Goal: Task Accomplishment & Management: Use online tool/utility

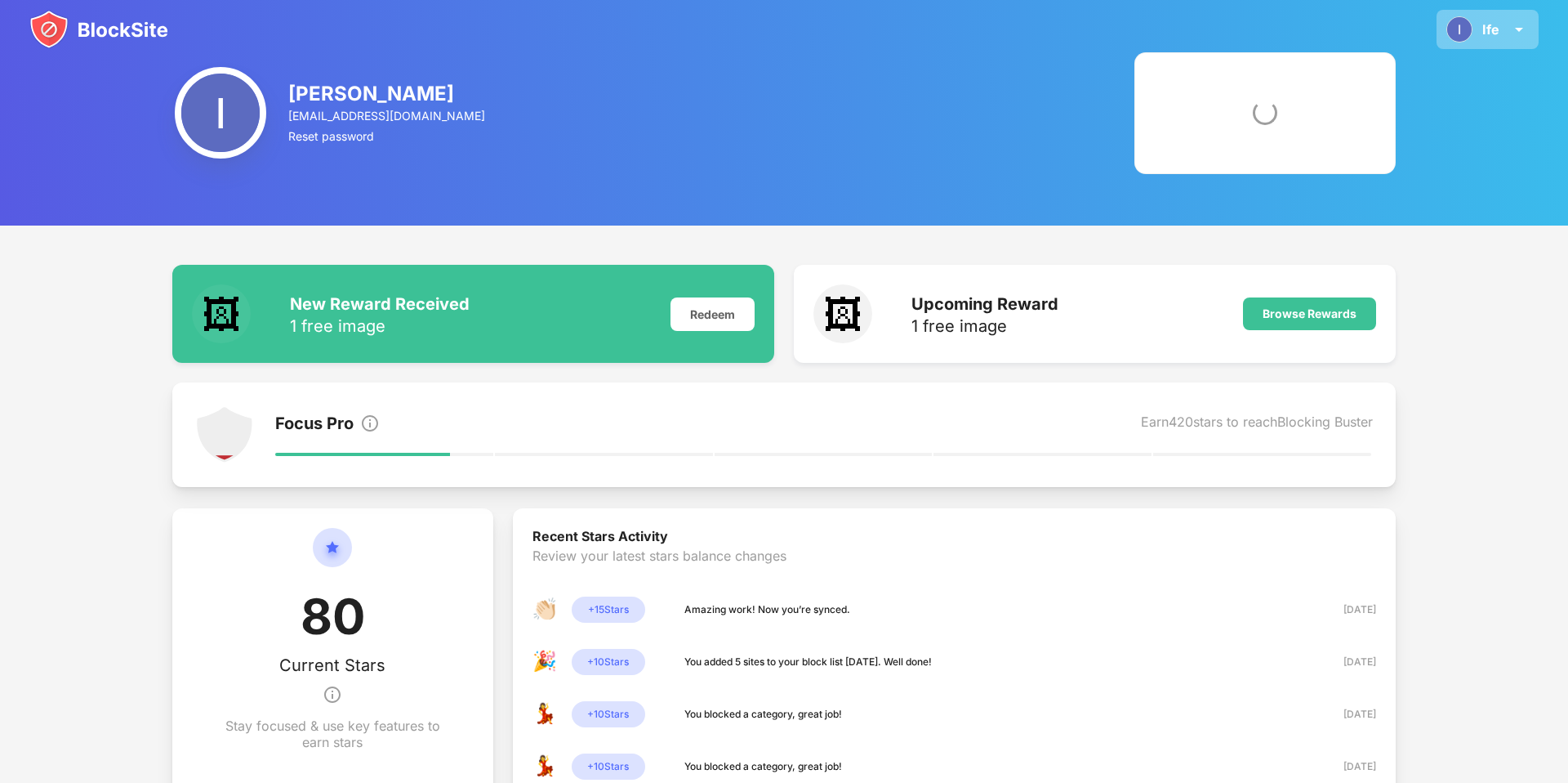
click at [1527, 34] on img at bounding box center [1519, 29] width 20 height 20
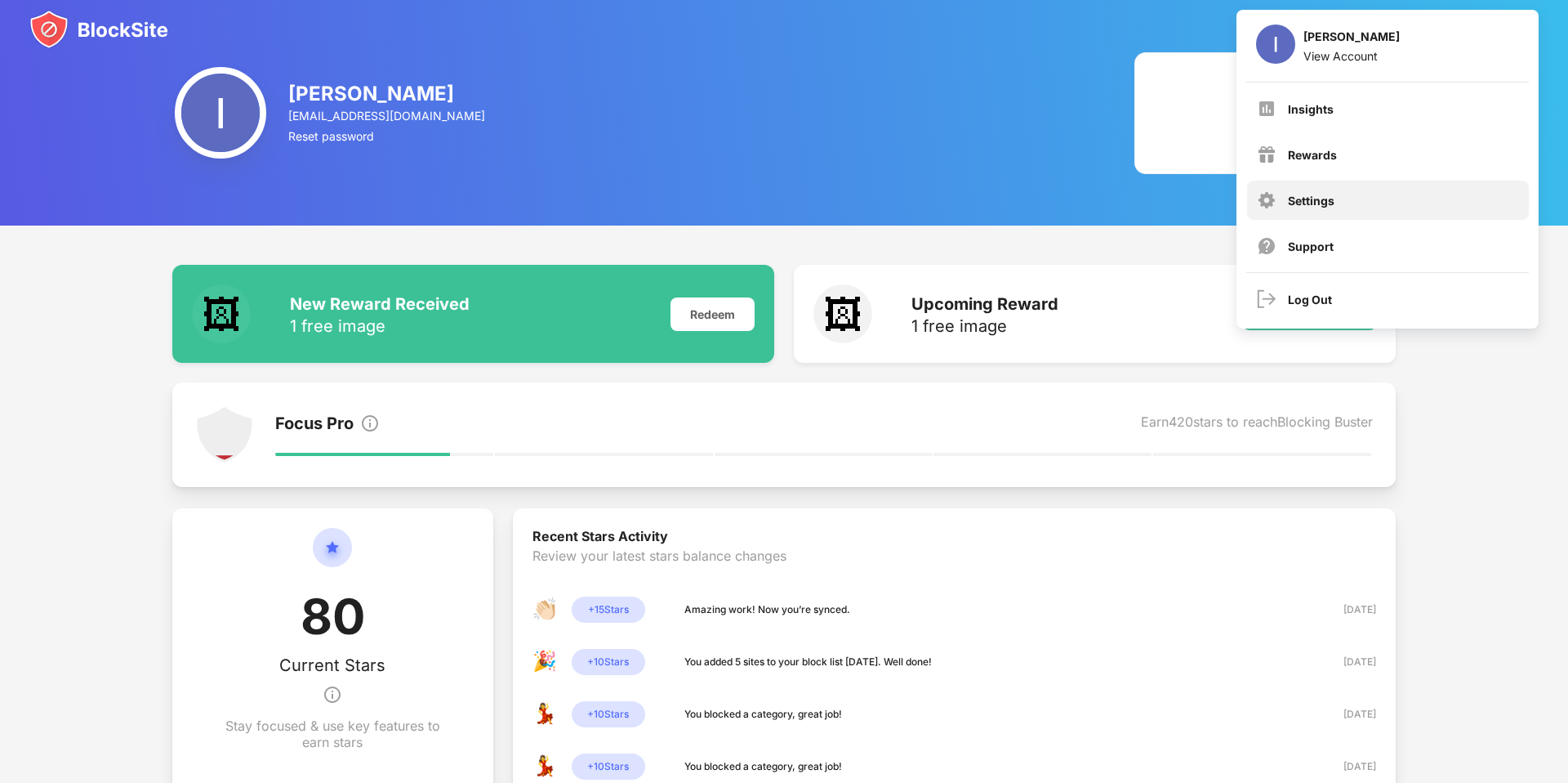
click at [1310, 197] on div "Settings" at bounding box center [1312, 201] width 46 height 14
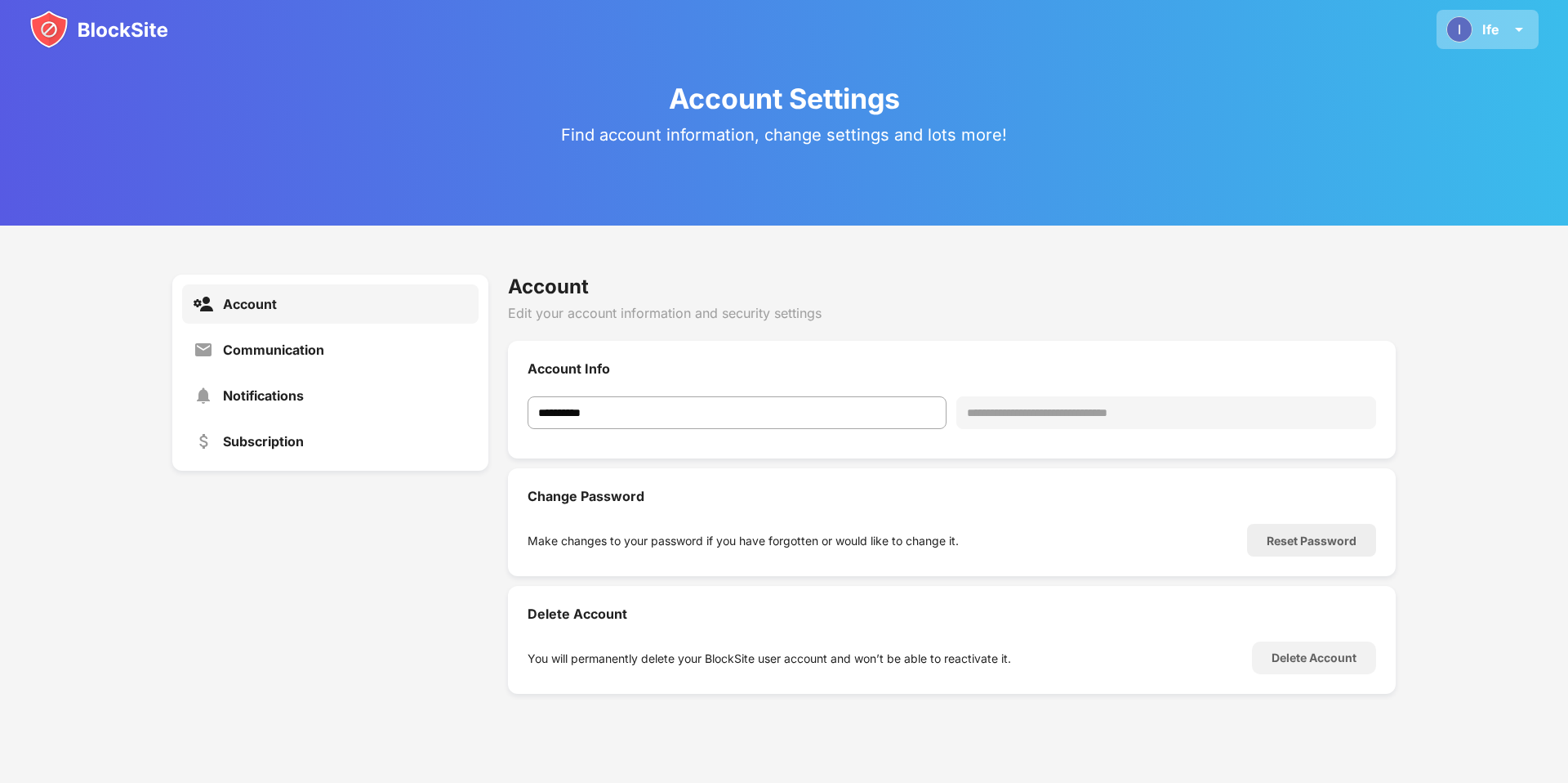
click at [1470, 32] on img at bounding box center [1459, 29] width 26 height 26
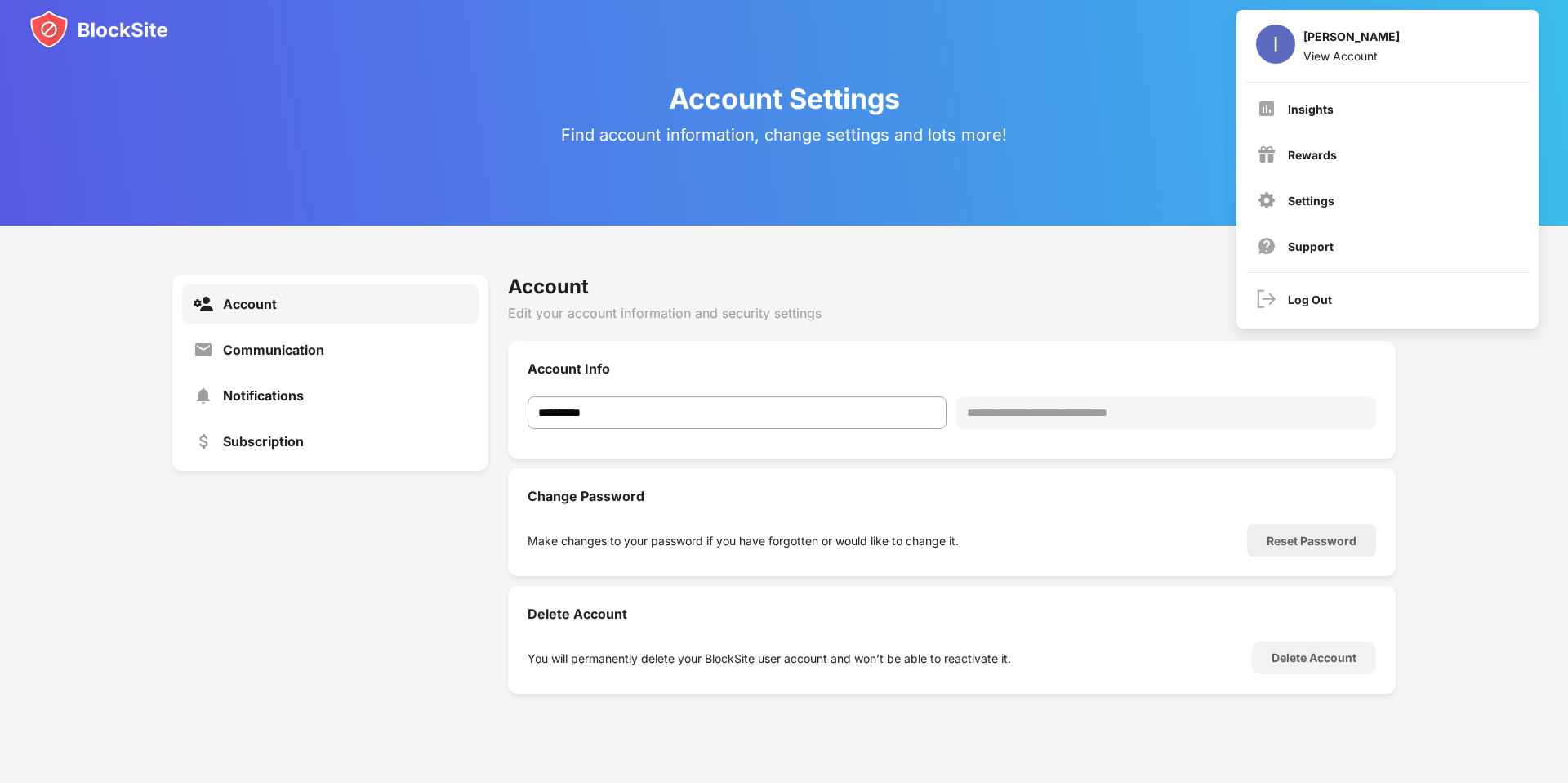
click at [1142, 68] on div "Account Settings Find account information, change settings and lots more!" at bounding box center [784, 113] width 1568 height 225
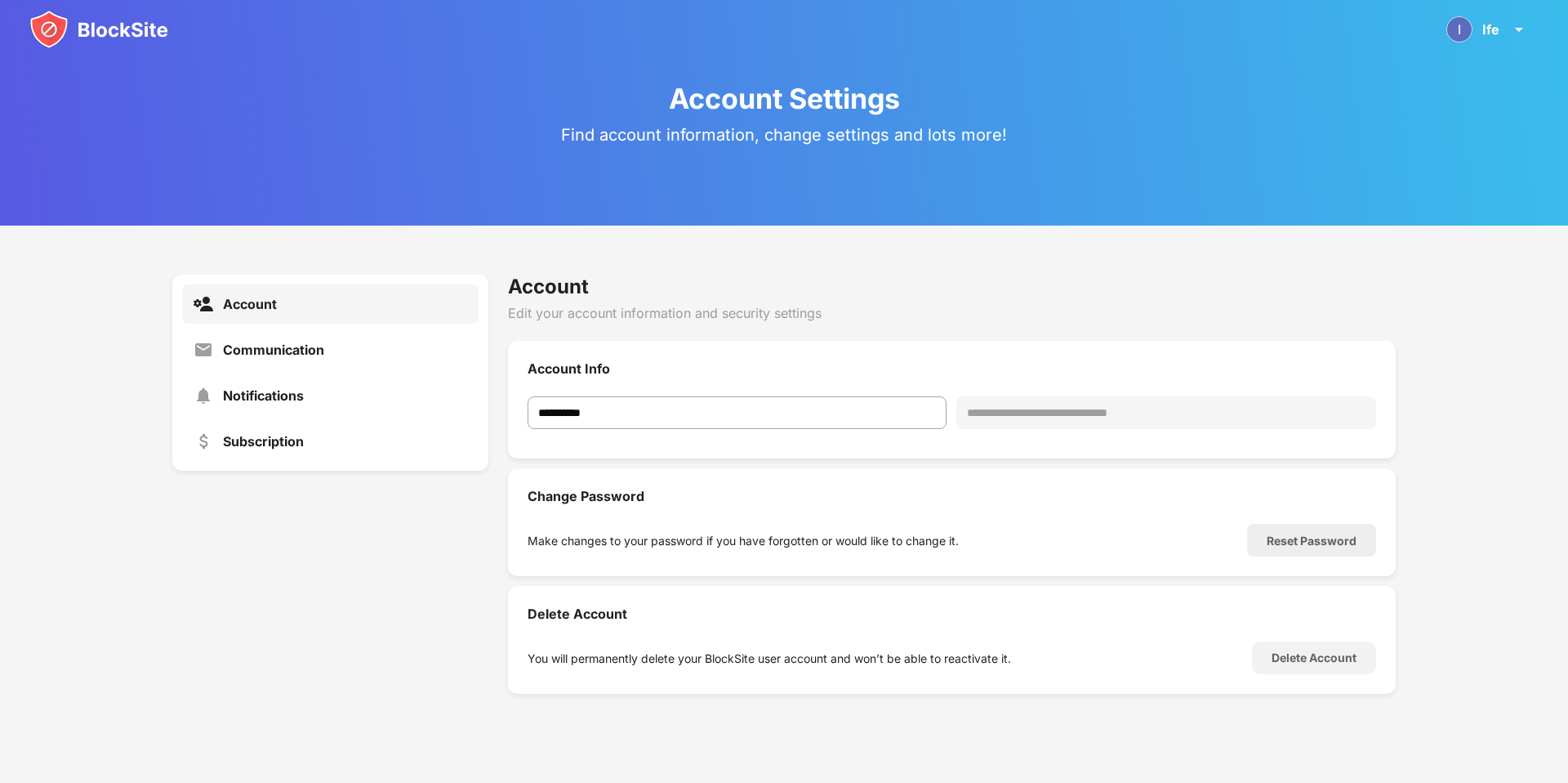
click at [85, 33] on img at bounding box center [98, 29] width 138 height 39
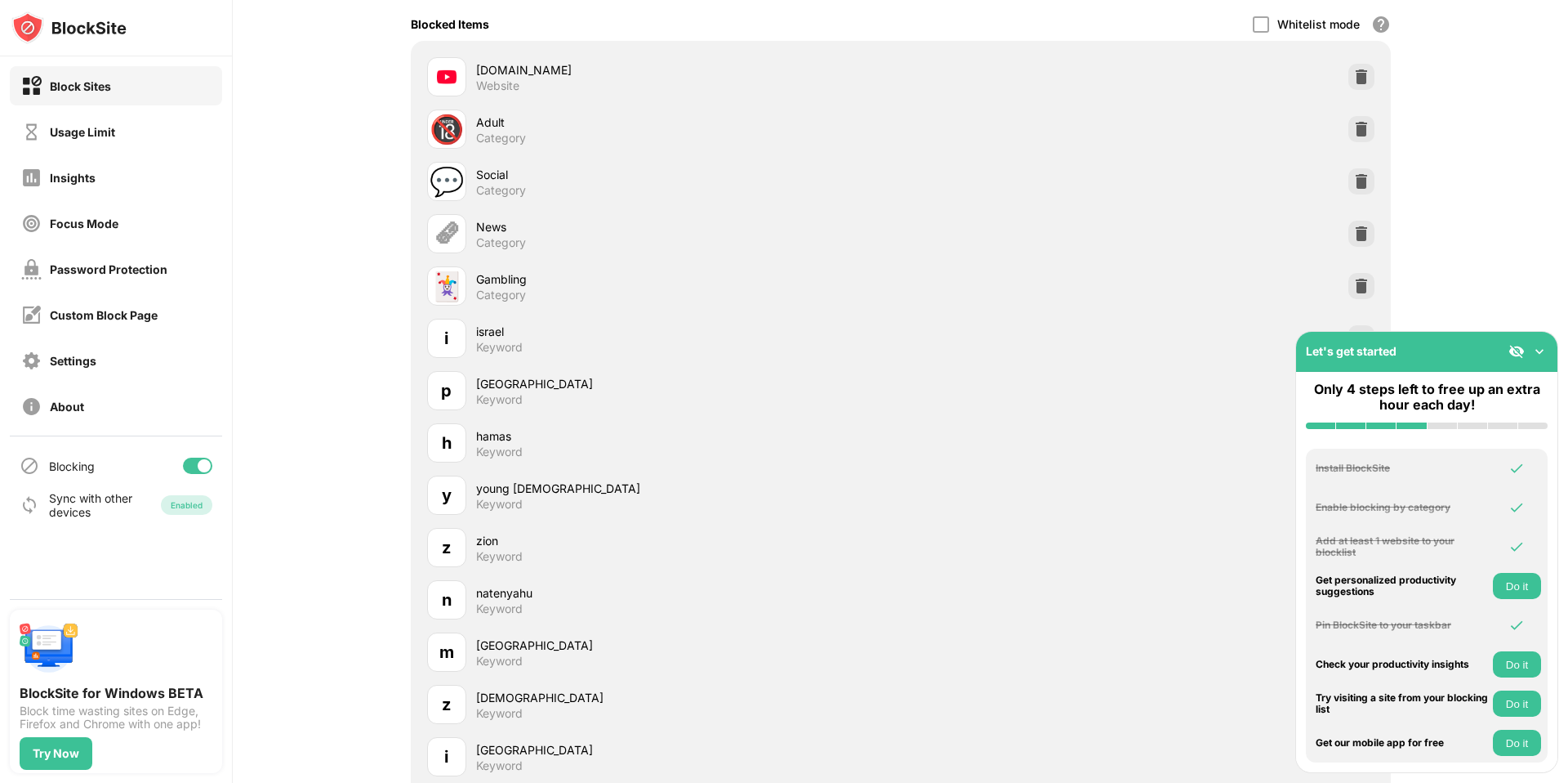
scroll to position [245, 0]
click at [1542, 353] on img at bounding box center [1539, 351] width 16 height 16
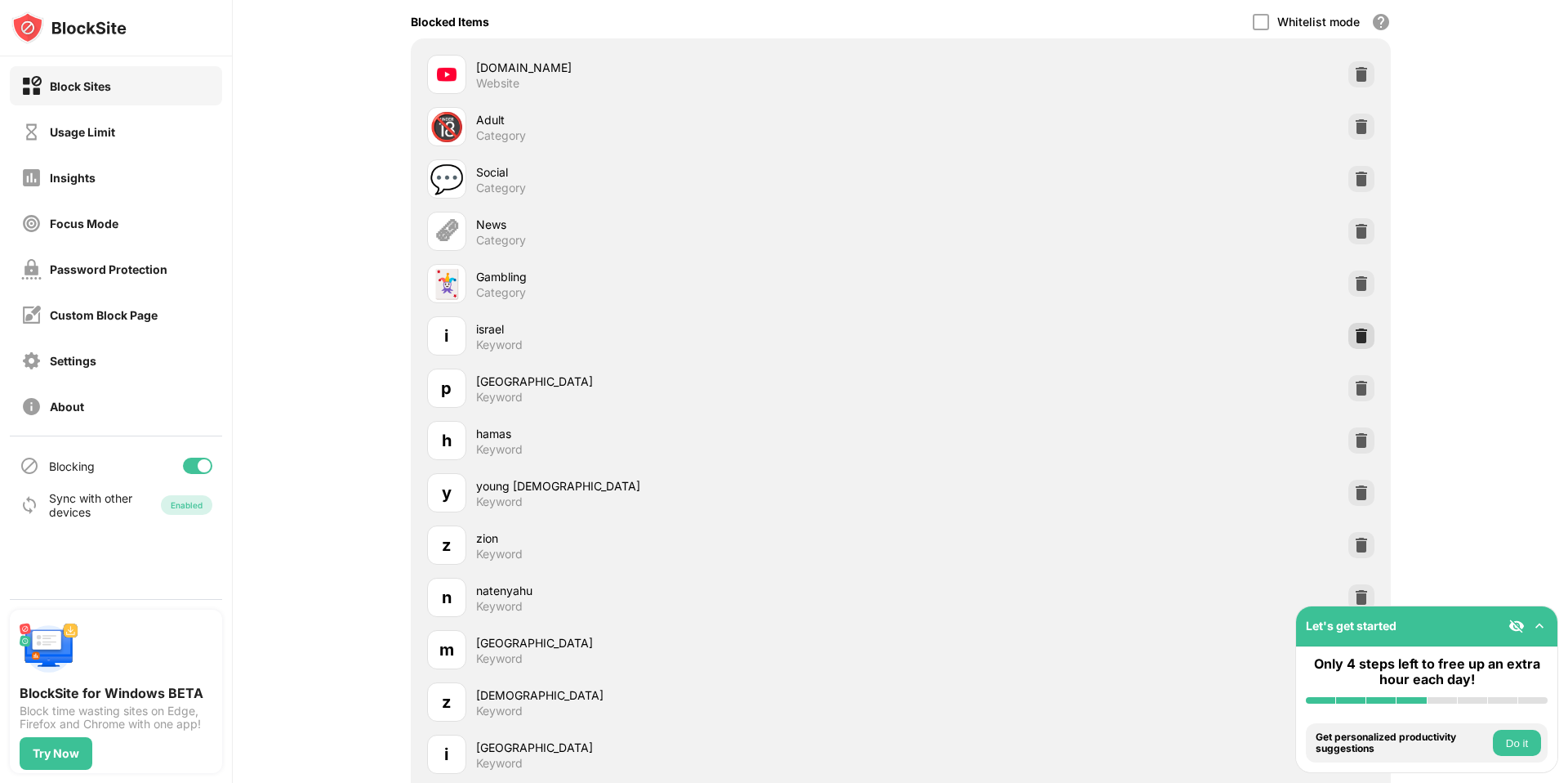
click at [1363, 334] on img at bounding box center [1362, 336] width 16 height 16
click at [1364, 335] on img at bounding box center [1362, 336] width 16 height 16
click at [1362, 331] on img at bounding box center [1362, 336] width 16 height 16
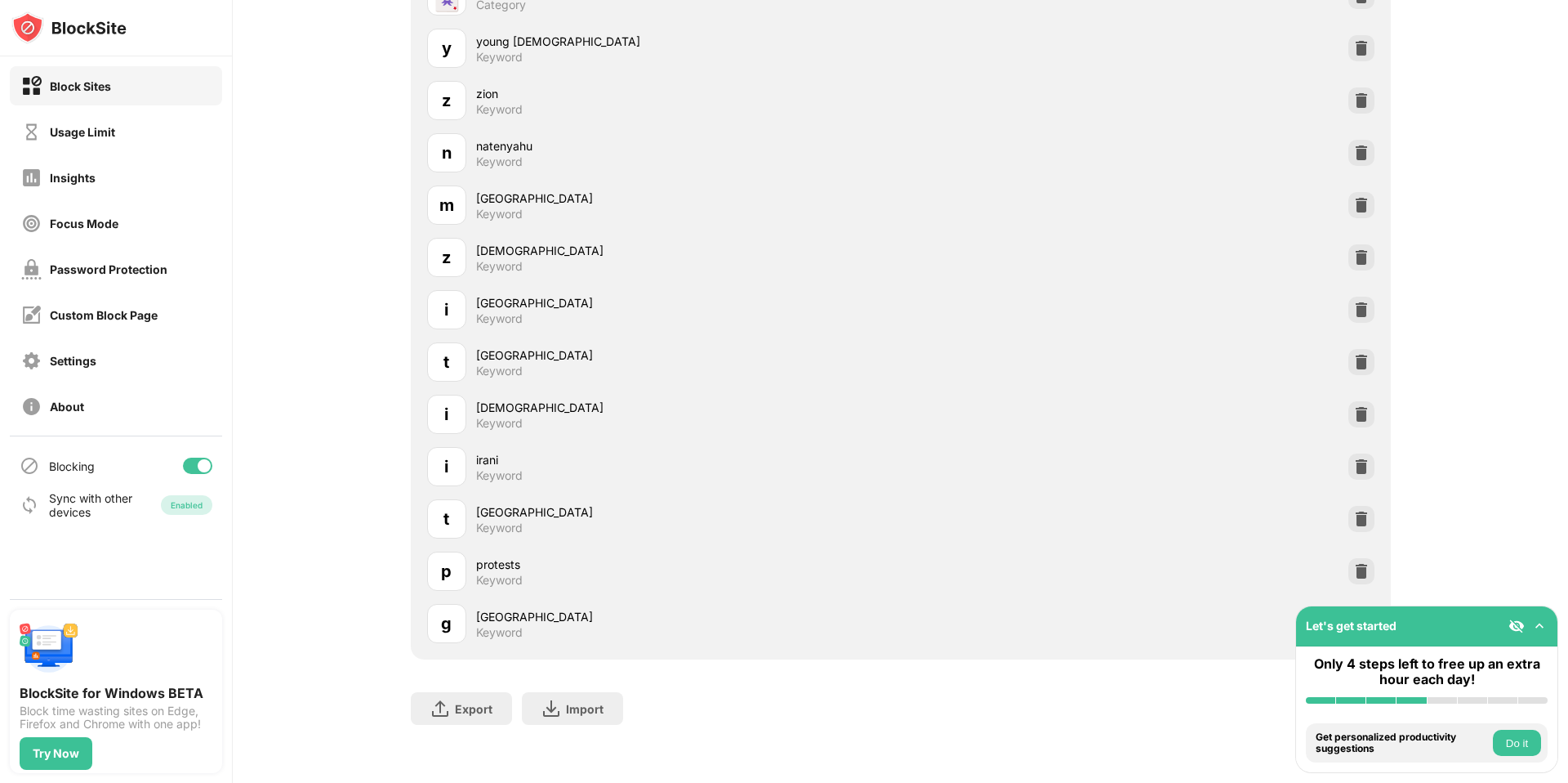
scroll to position [535, 0]
click at [1359, 366] on img at bounding box center [1362, 360] width 16 height 16
click at [1358, 454] on img at bounding box center [1362, 462] width 16 height 16
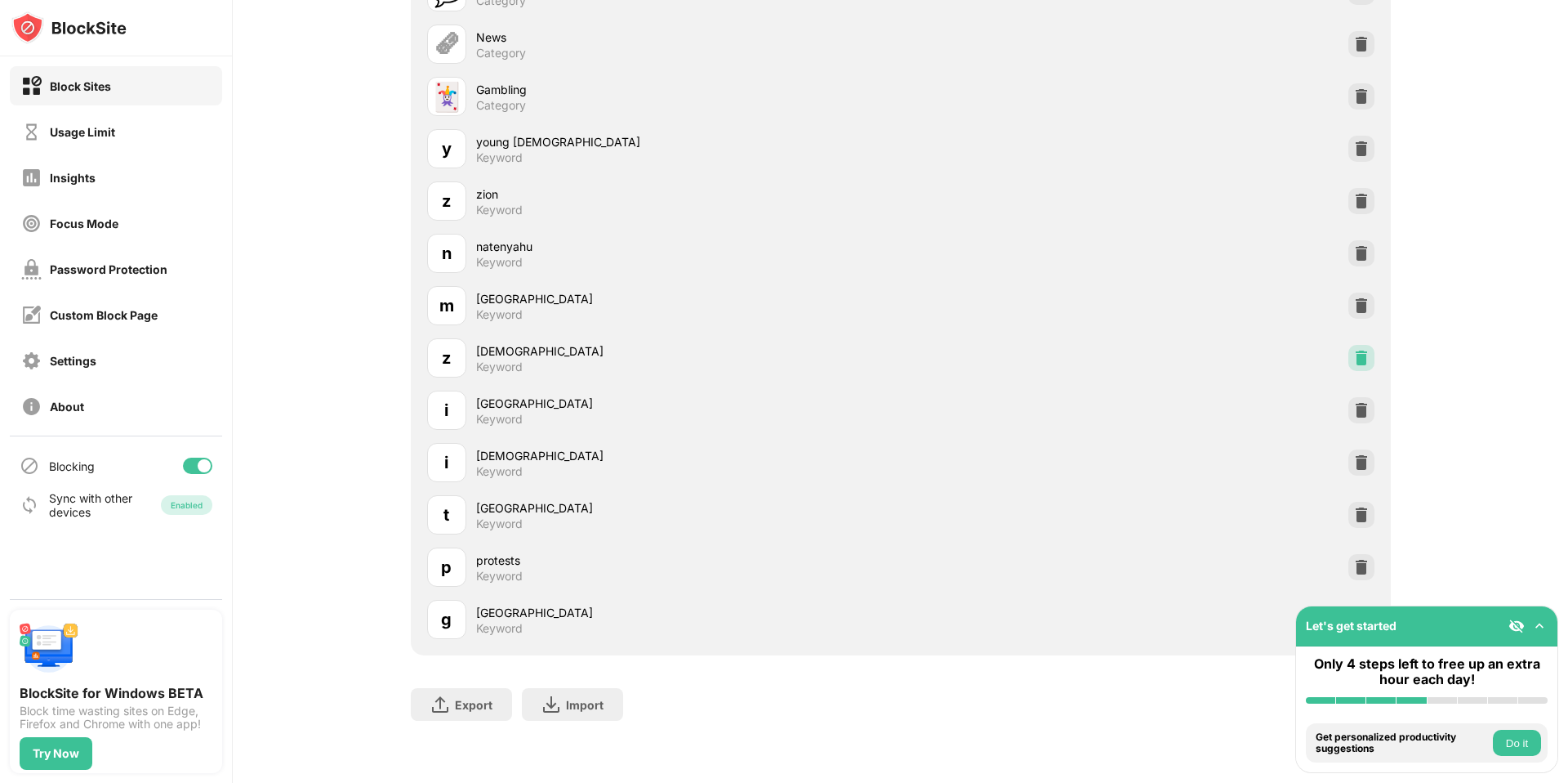
click at [1362, 351] on img at bounding box center [1362, 358] width 16 height 16
click at [1363, 413] on img at bounding box center [1362, 410] width 16 height 16
click at [1366, 299] on img at bounding box center [1362, 306] width 16 height 16
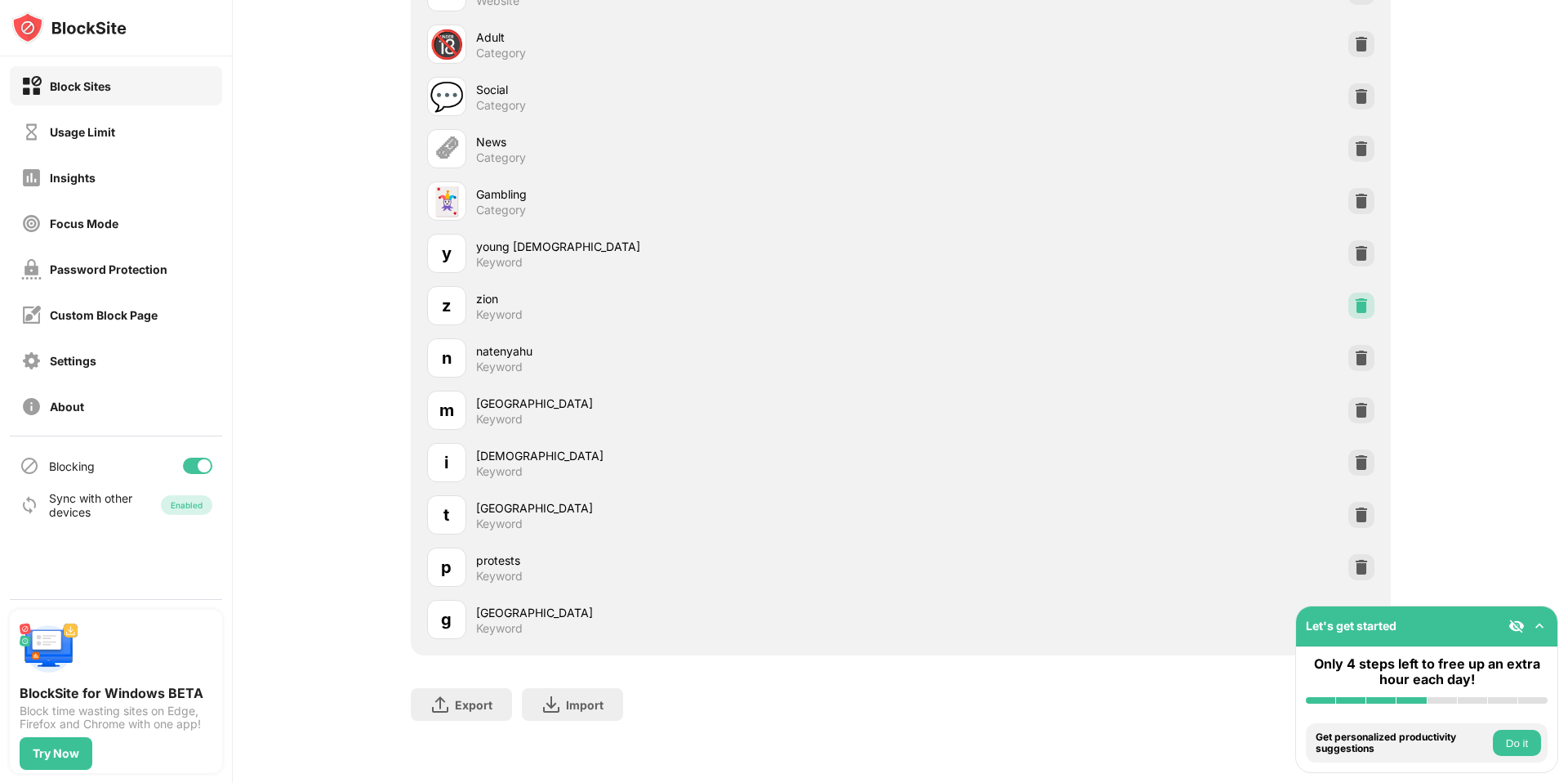
scroll to position [275, 0]
click at [1368, 409] on img at bounding box center [1362, 410] width 16 height 16
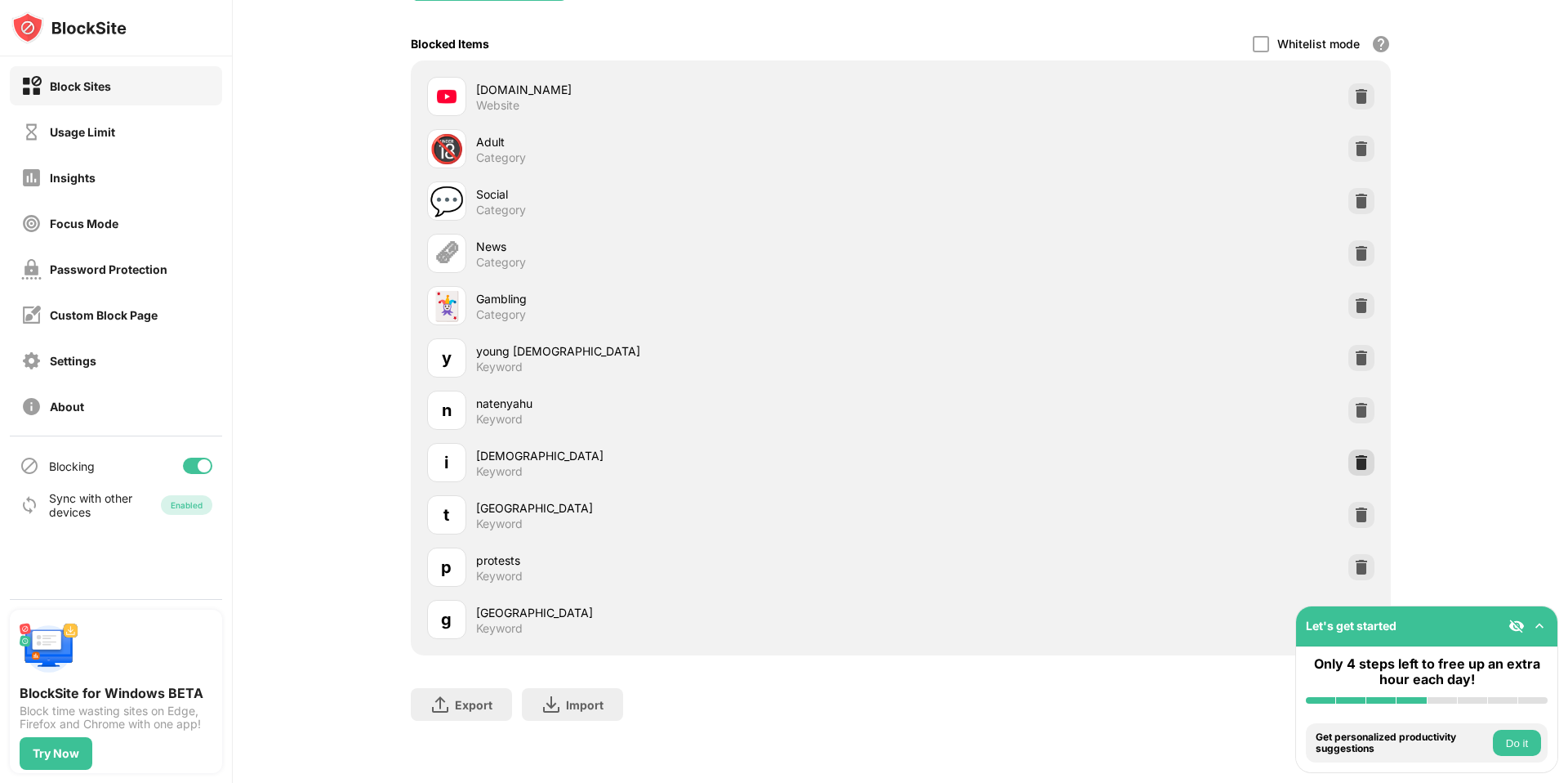
click at [1363, 459] on img at bounding box center [1362, 462] width 16 height 16
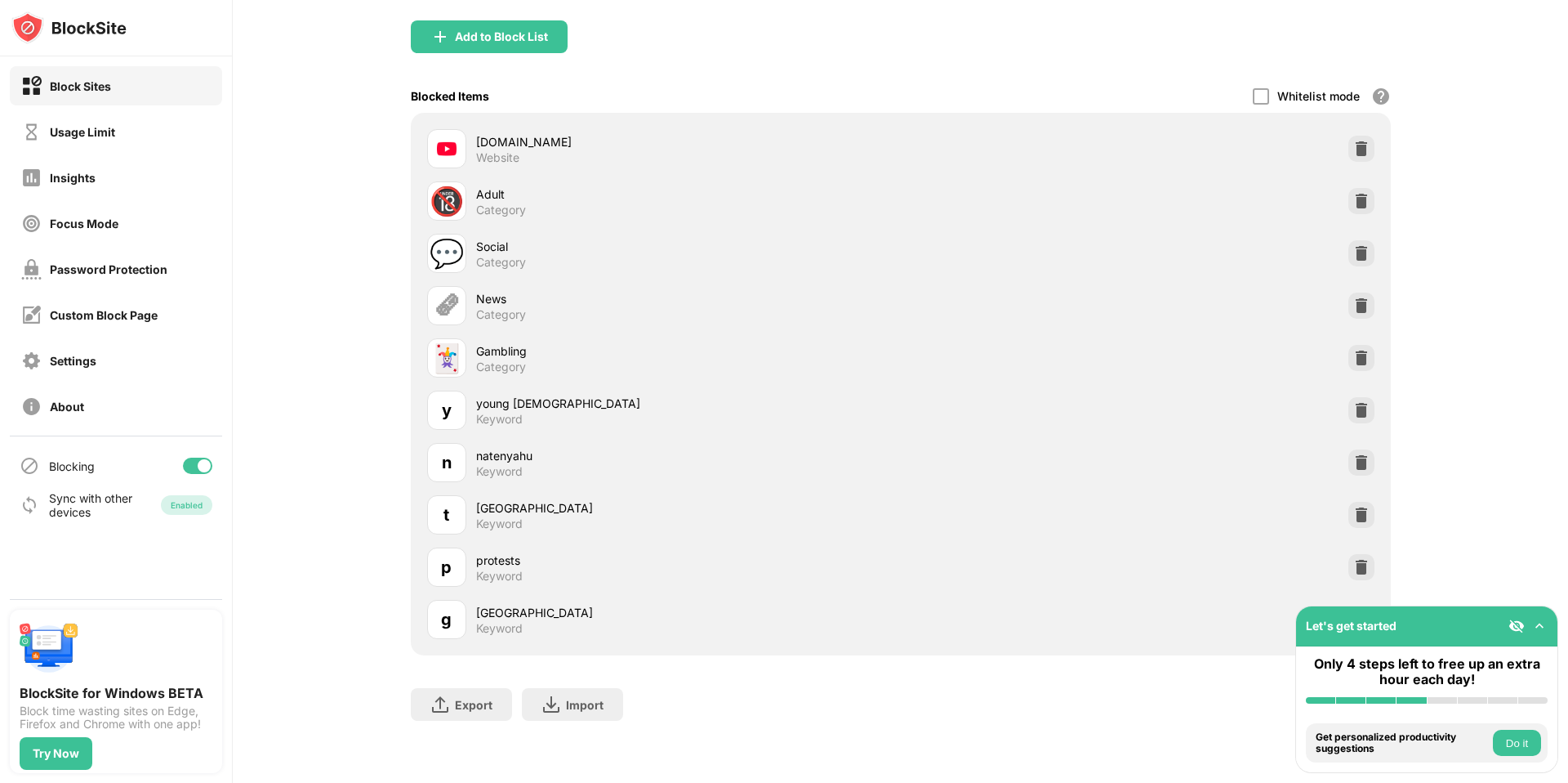
scroll to position [171, 0]
click at [1364, 518] on img at bounding box center [1362, 515] width 16 height 16
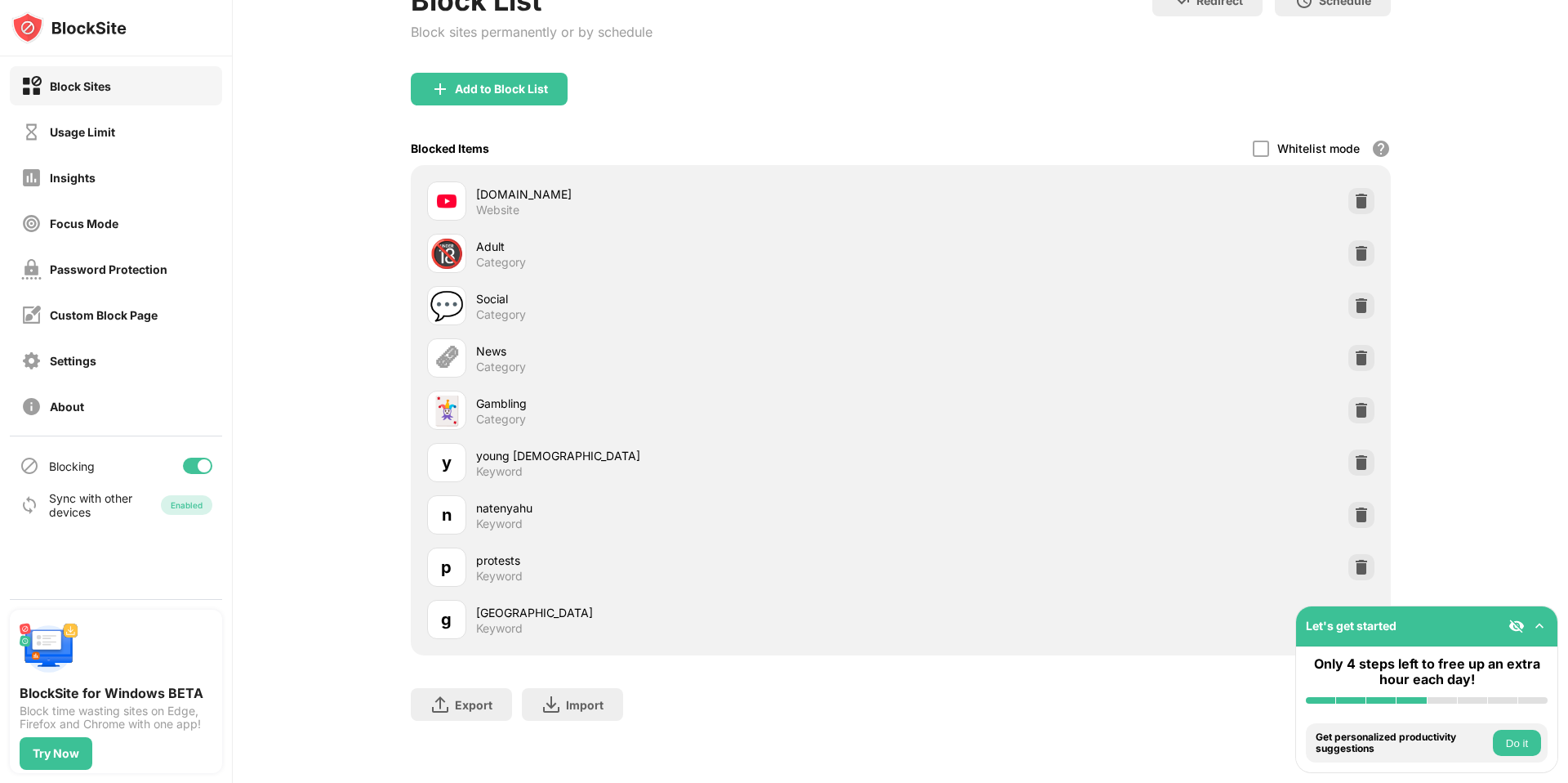
scroll to position [119, 0]
click at [1365, 568] on img at bounding box center [1362, 567] width 16 height 16
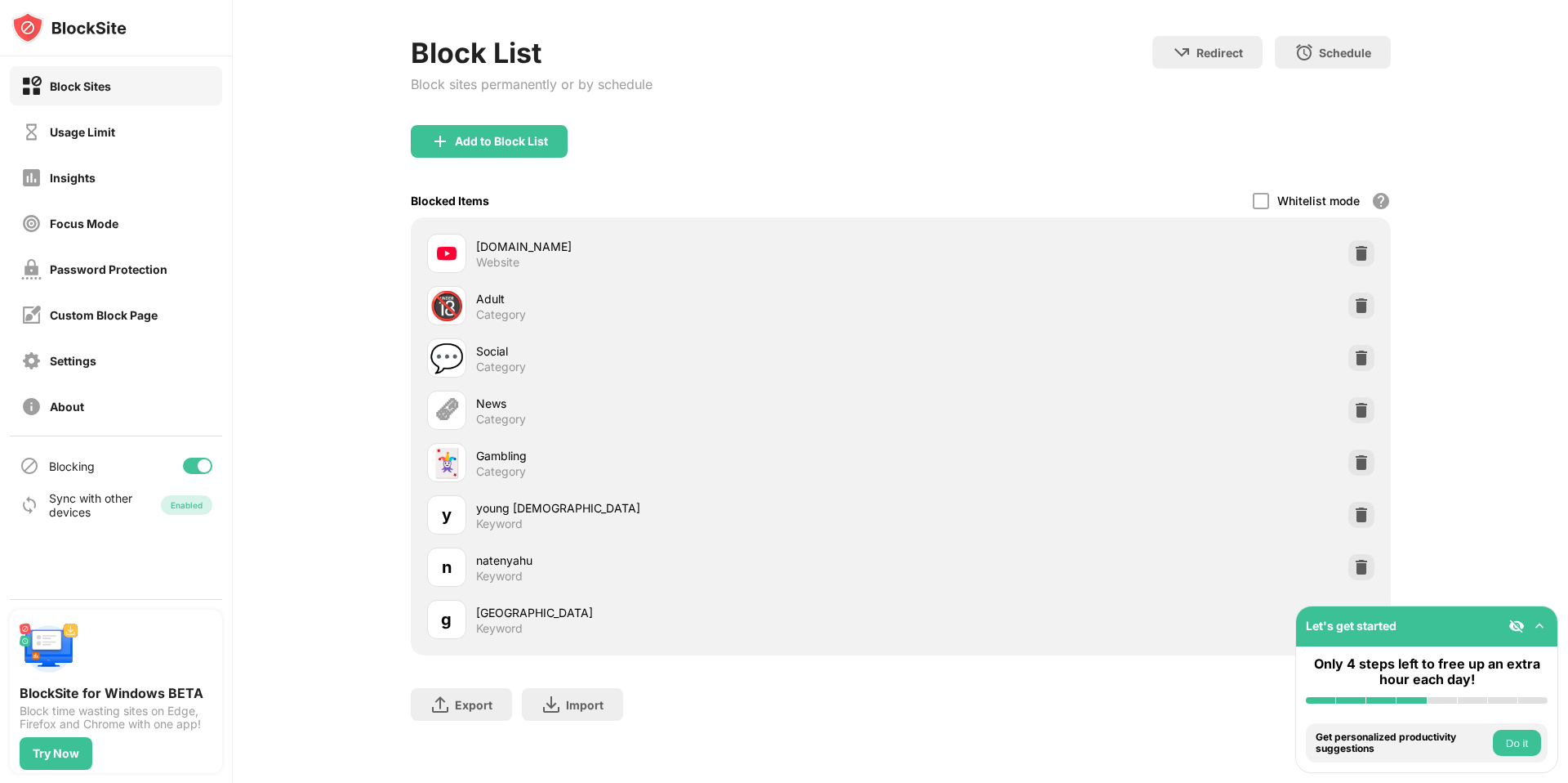
click at [1365, 568] on img at bounding box center [1362, 567] width 16 height 16
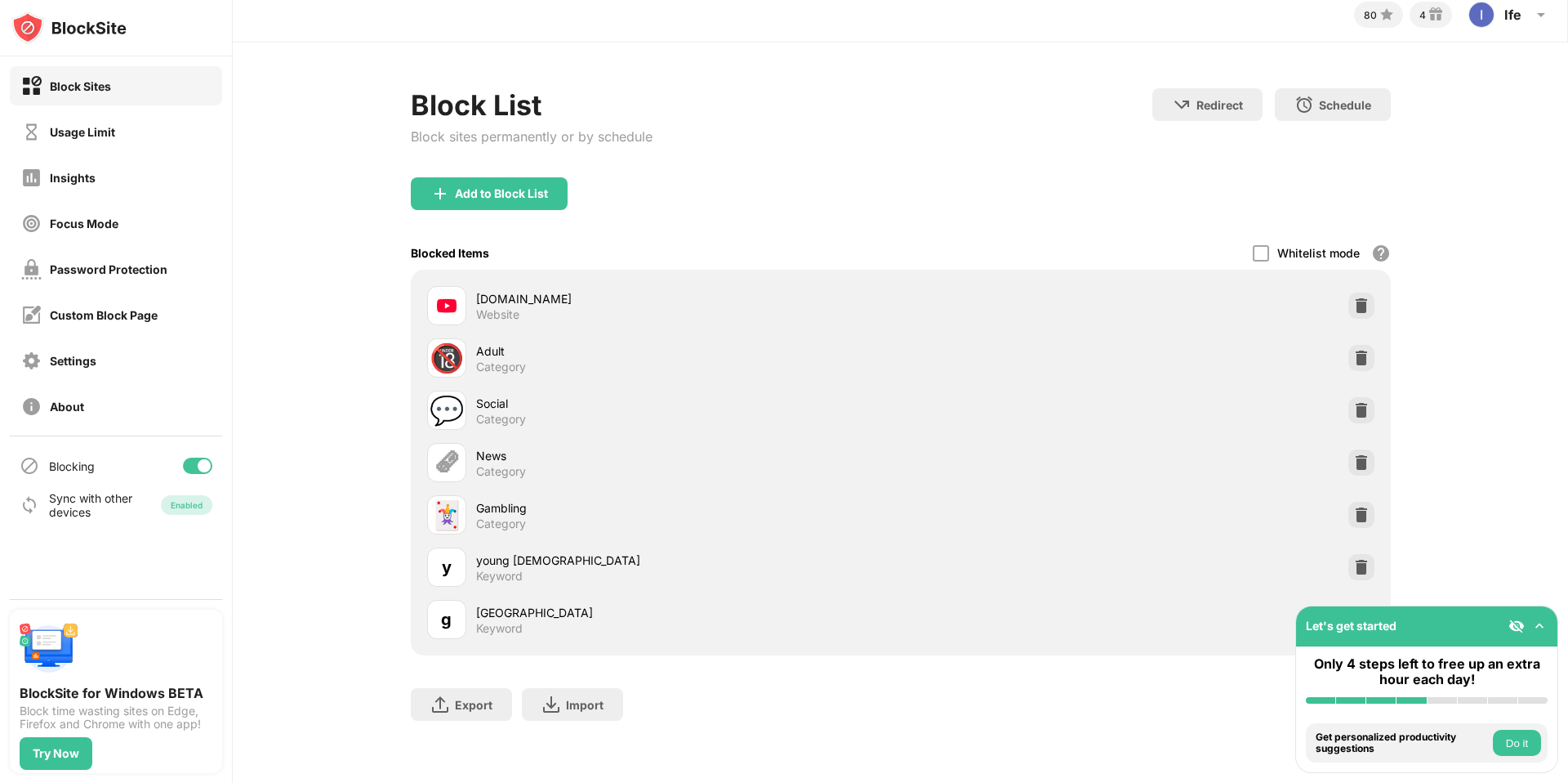
scroll to position [14, 0]
click at [1540, 623] on img at bounding box center [1539, 626] width 16 height 16
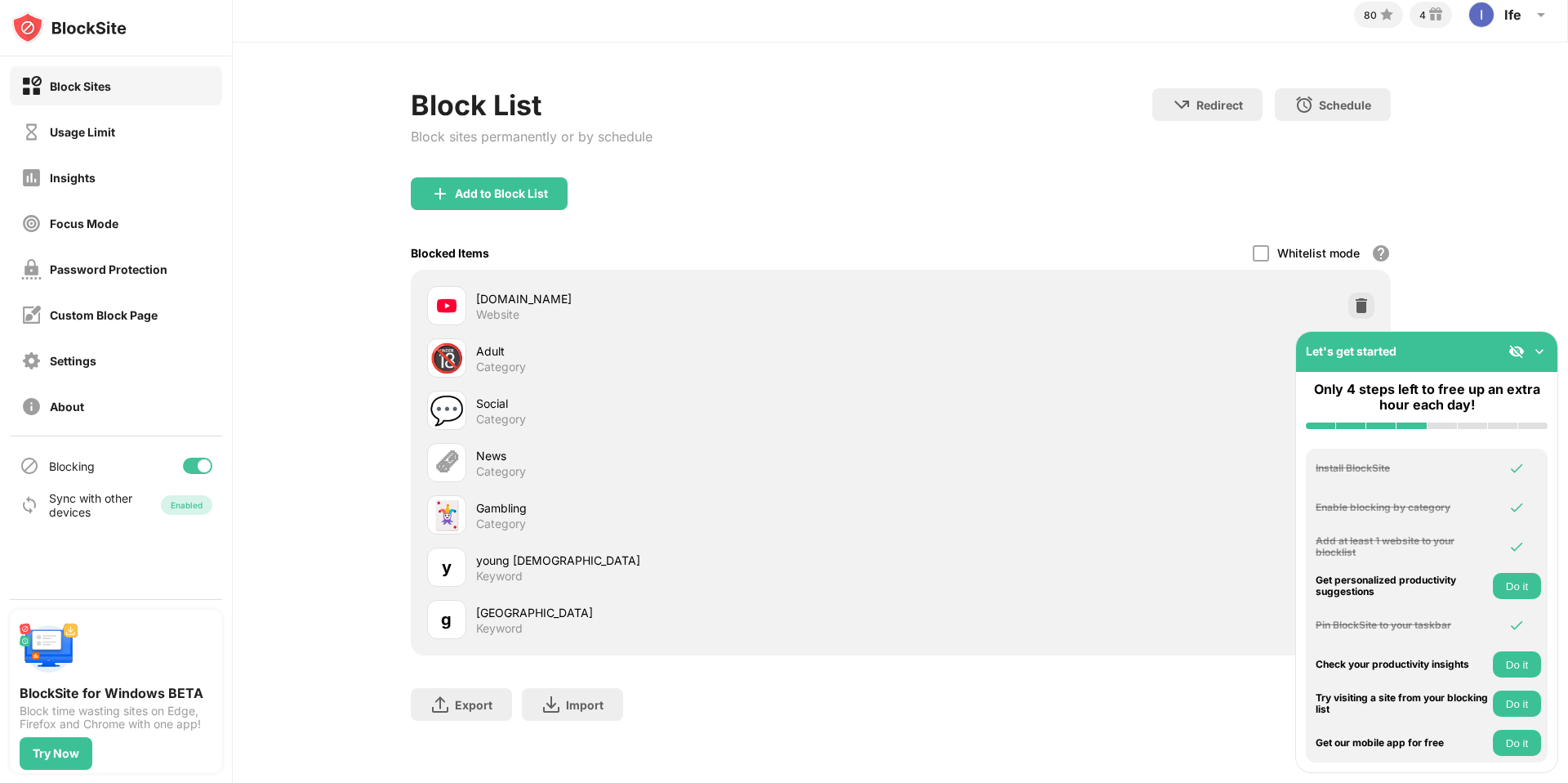
click at [1542, 335] on div "Let's get started" at bounding box center [1427, 351] width 262 height 40
click at [1538, 352] on img at bounding box center [1539, 351] width 16 height 16
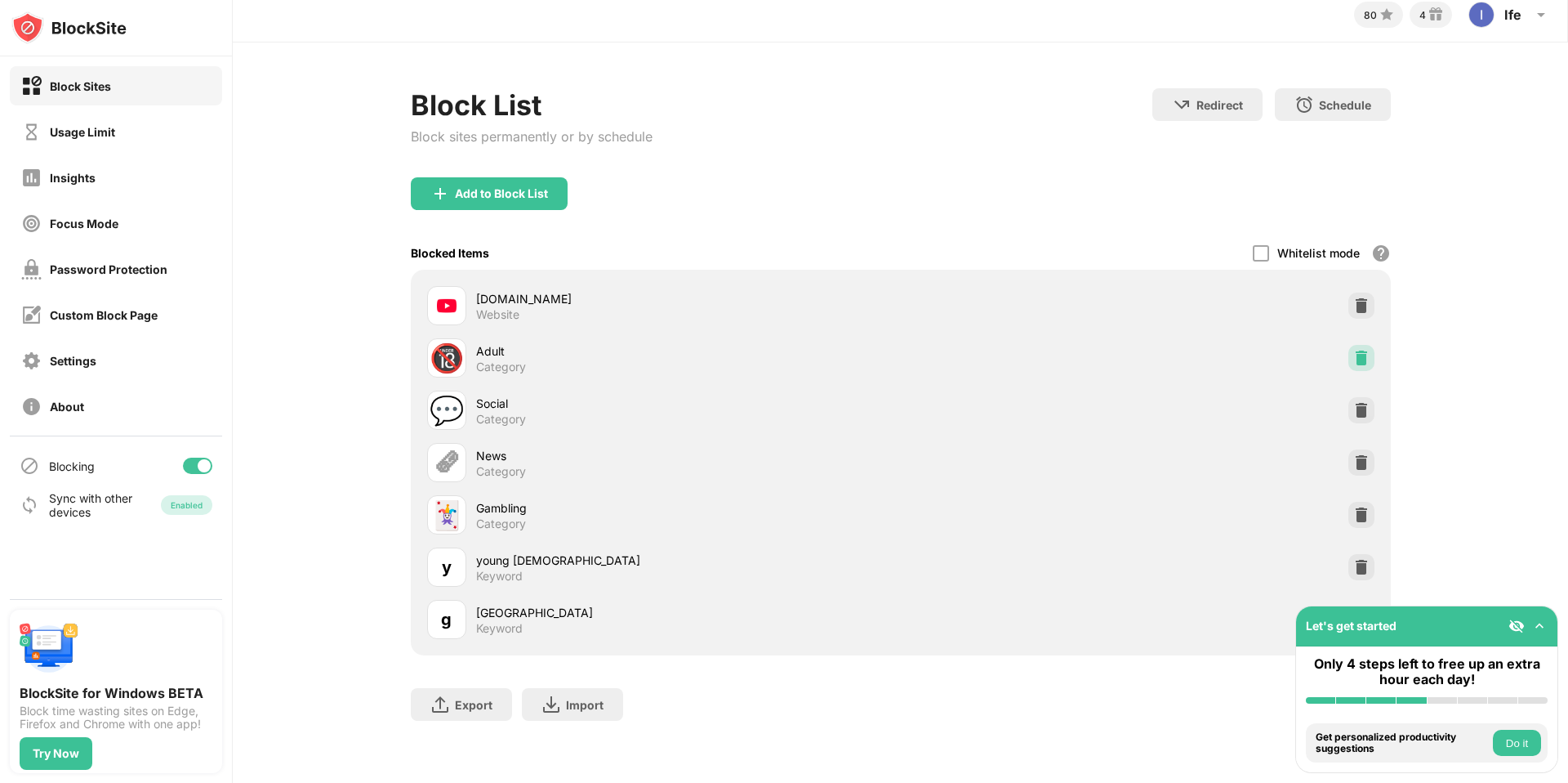
click at [1360, 357] on img at bounding box center [1362, 358] width 16 height 16
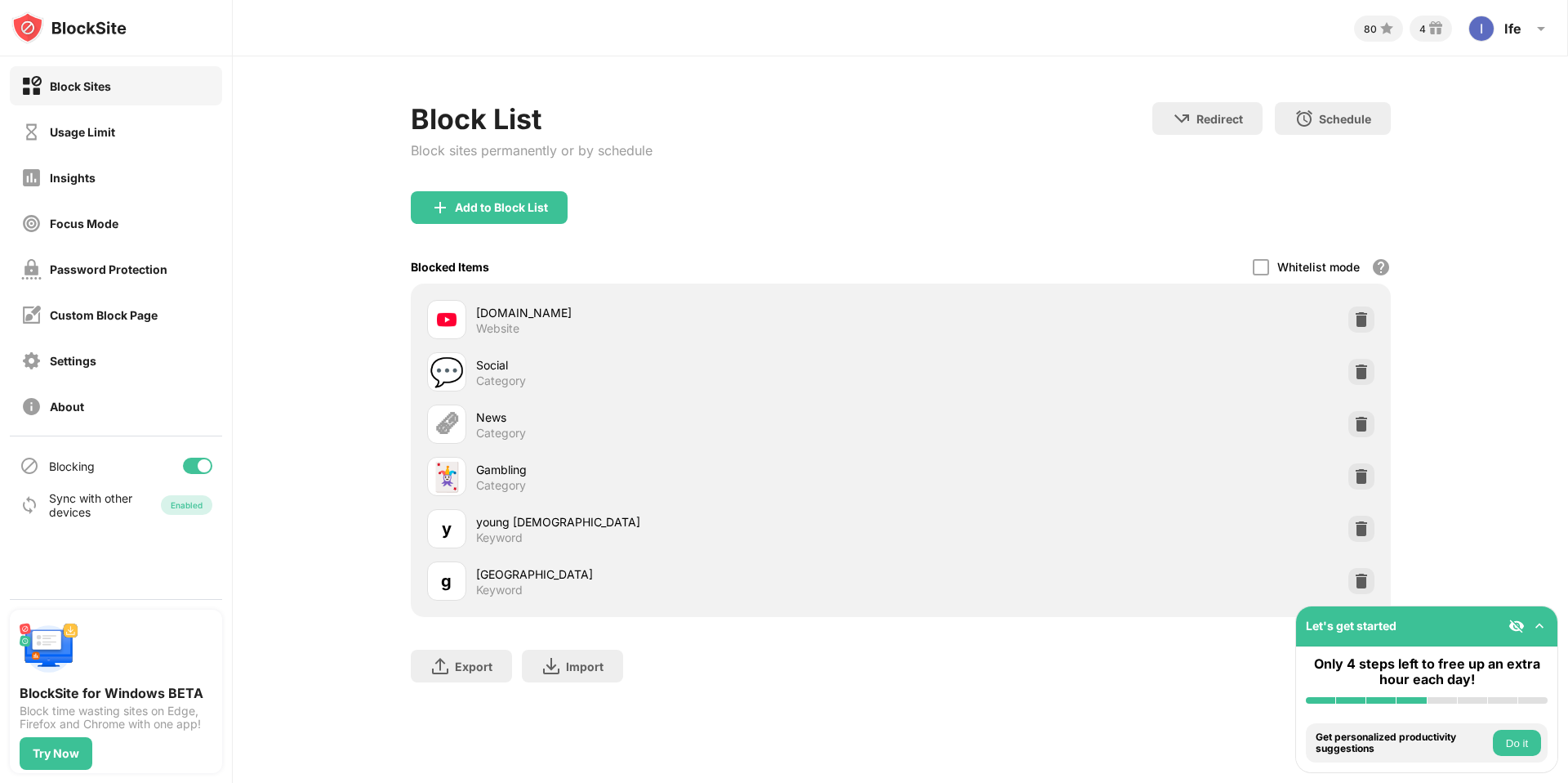
click at [1543, 625] on img at bounding box center [1539, 626] width 16 height 16
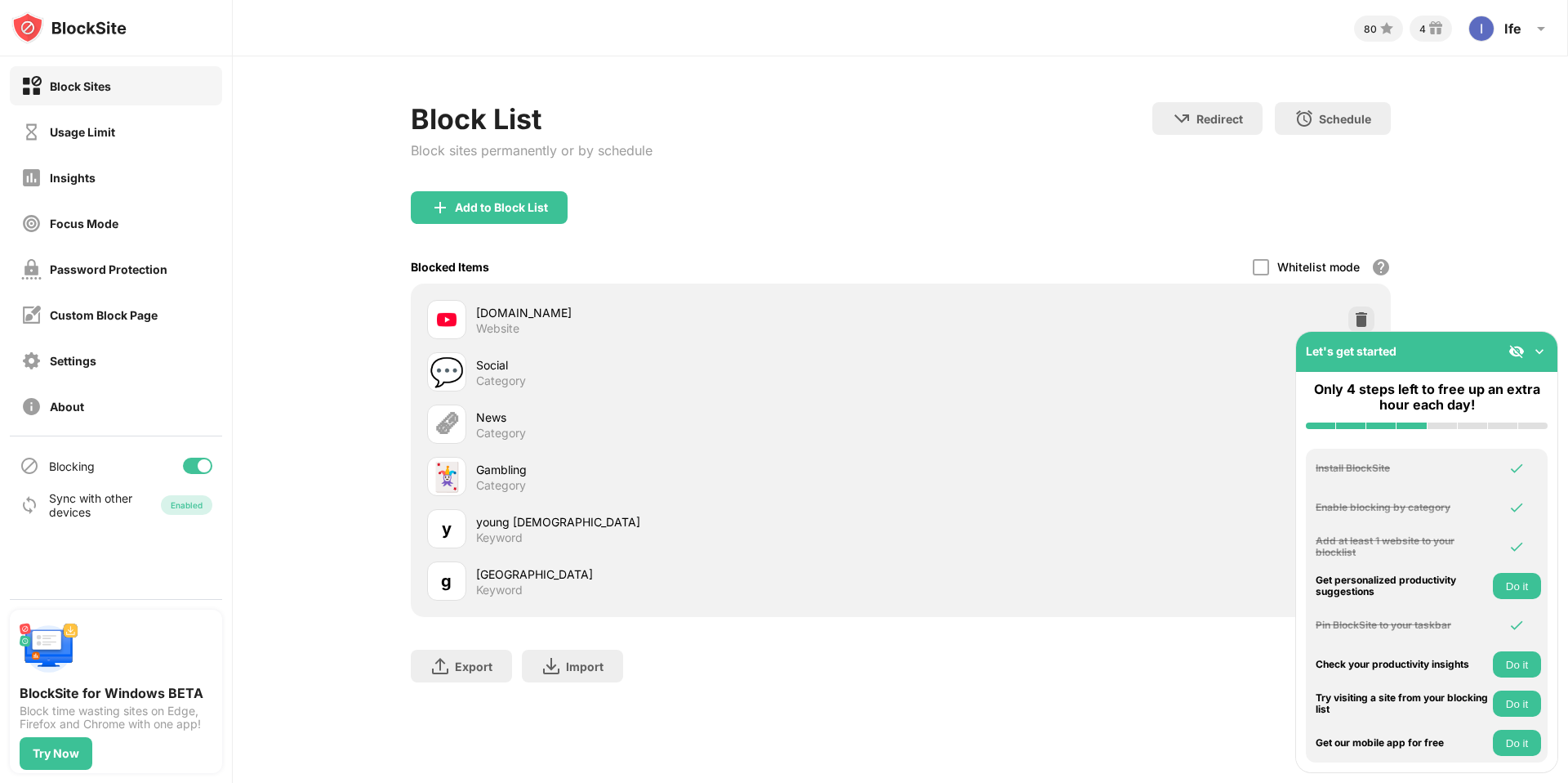
click at [1543, 343] on img at bounding box center [1539, 351] width 16 height 16
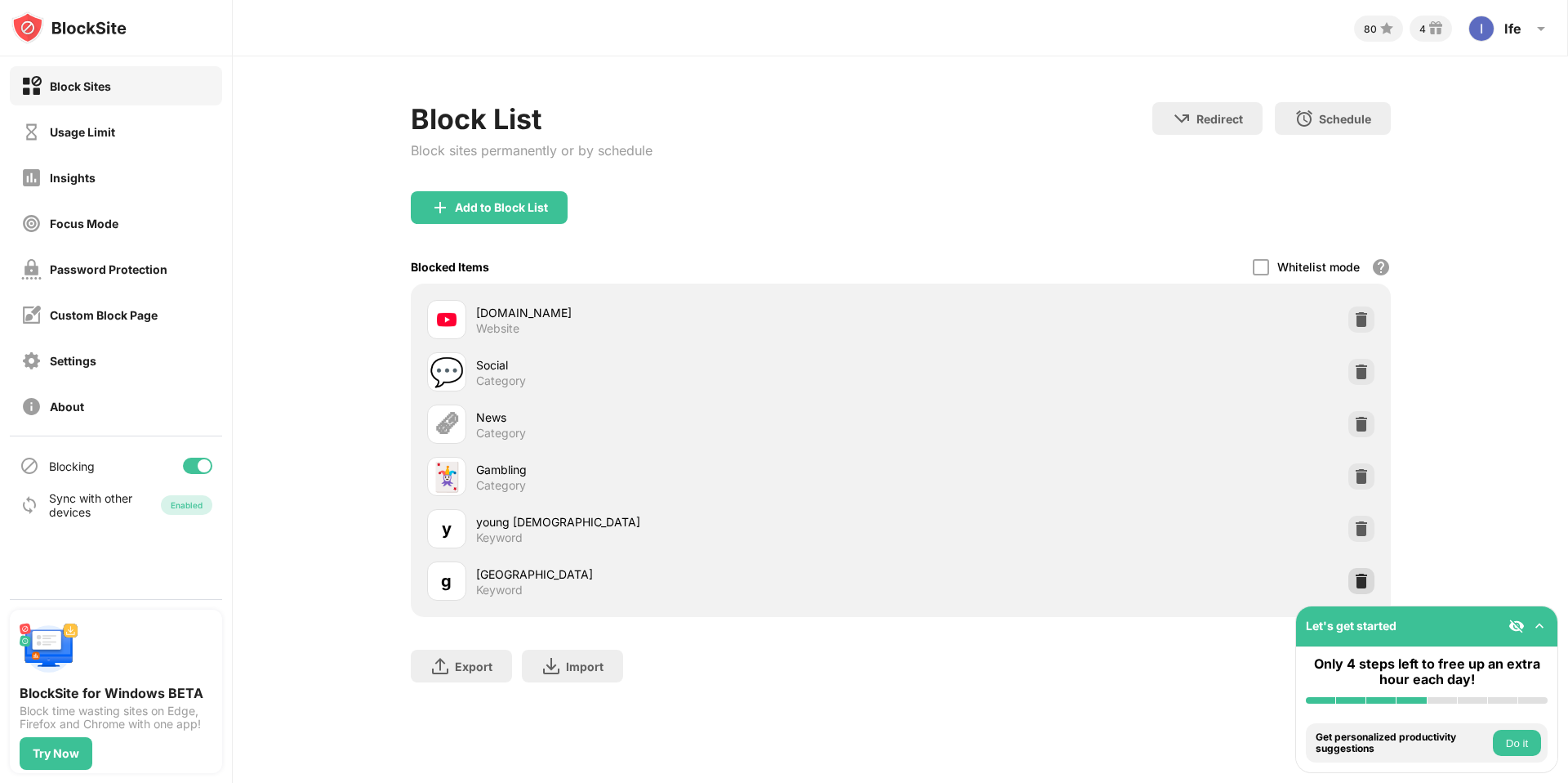
click at [1365, 584] on img at bounding box center [1362, 581] width 16 height 16
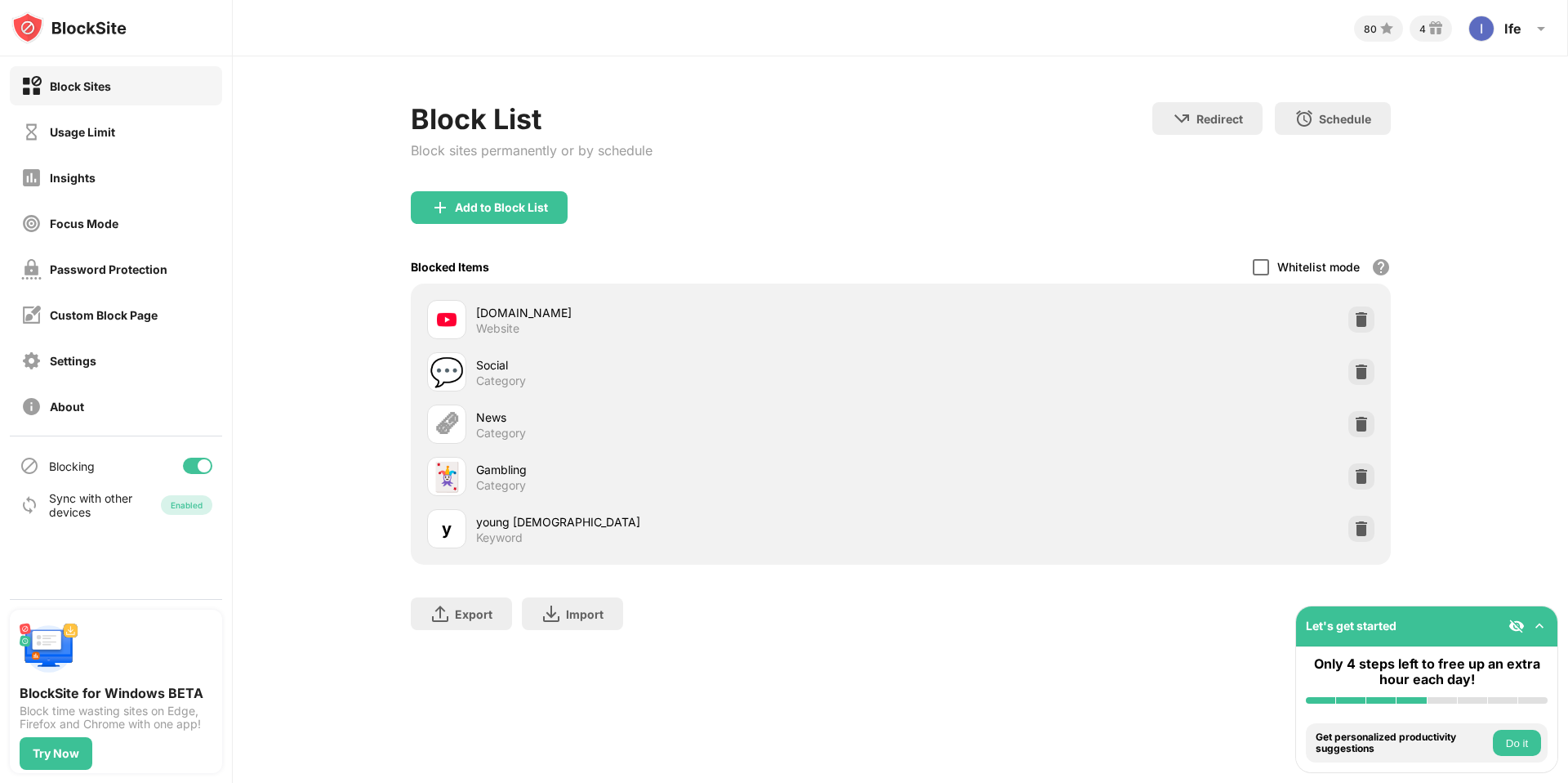
click at [1266, 262] on div at bounding box center [1261, 267] width 16 height 16
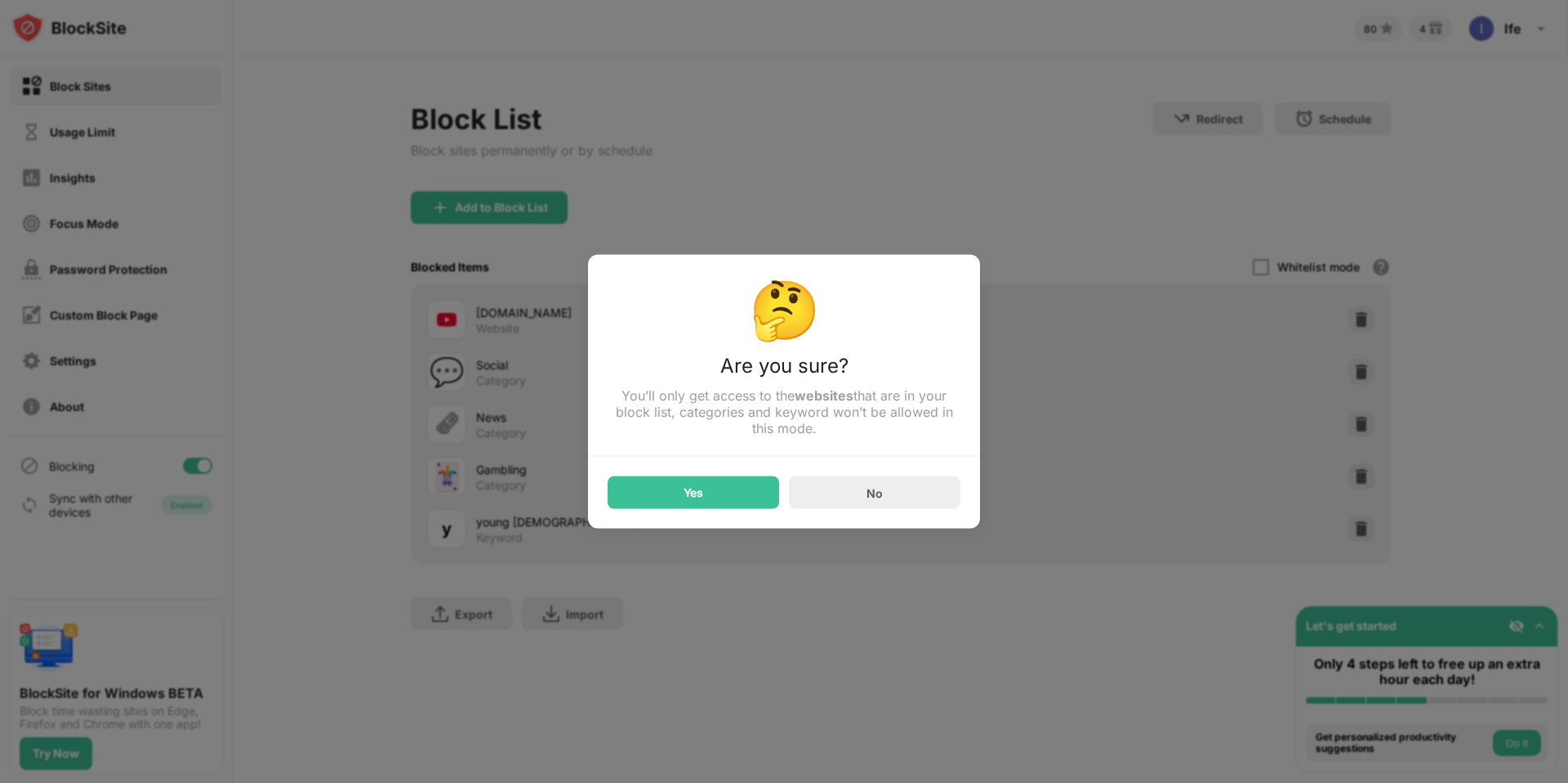
click at [915, 240] on div at bounding box center [784, 392] width 1568 height 783
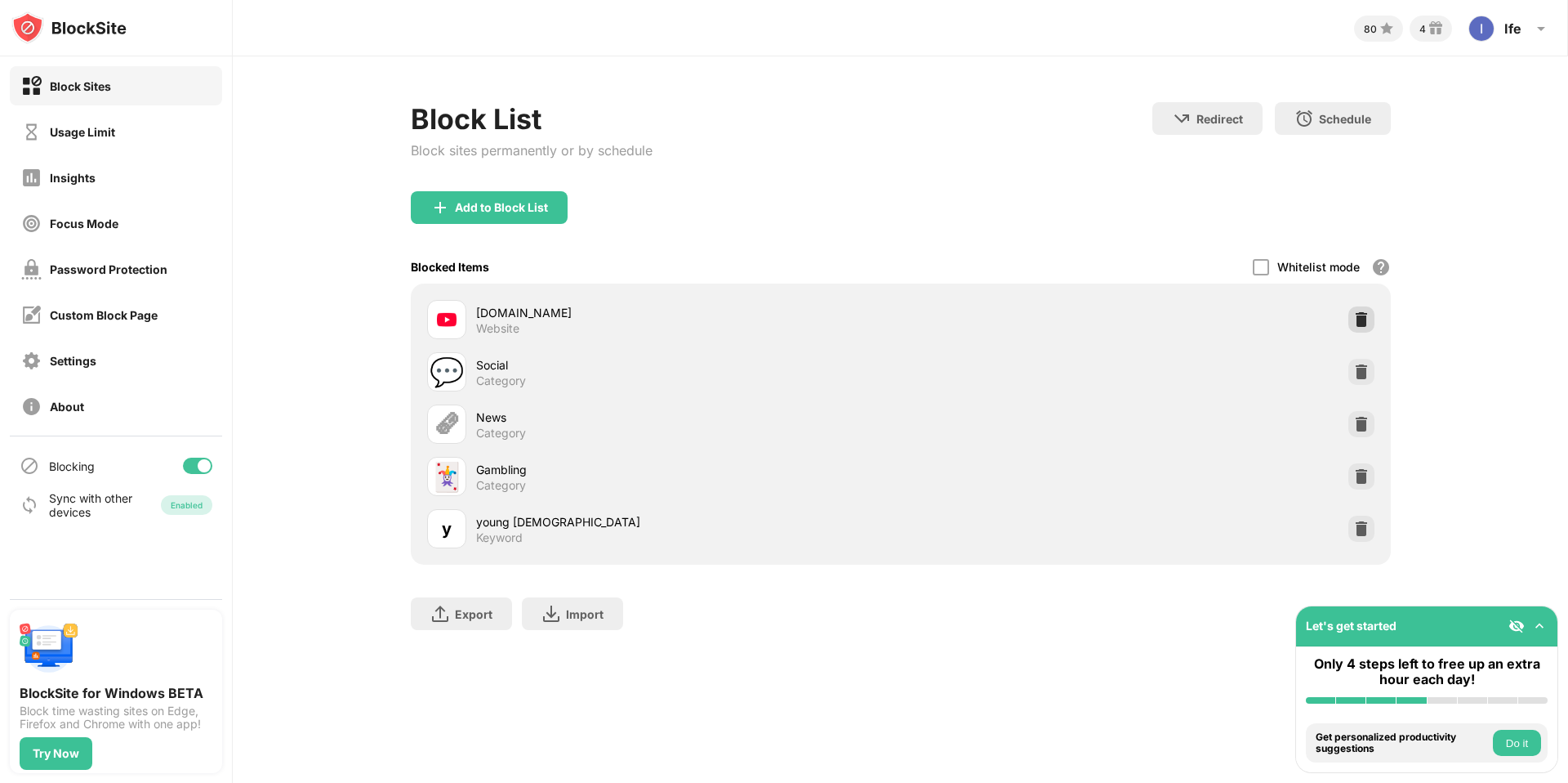
click at [1368, 320] on img at bounding box center [1362, 319] width 16 height 16
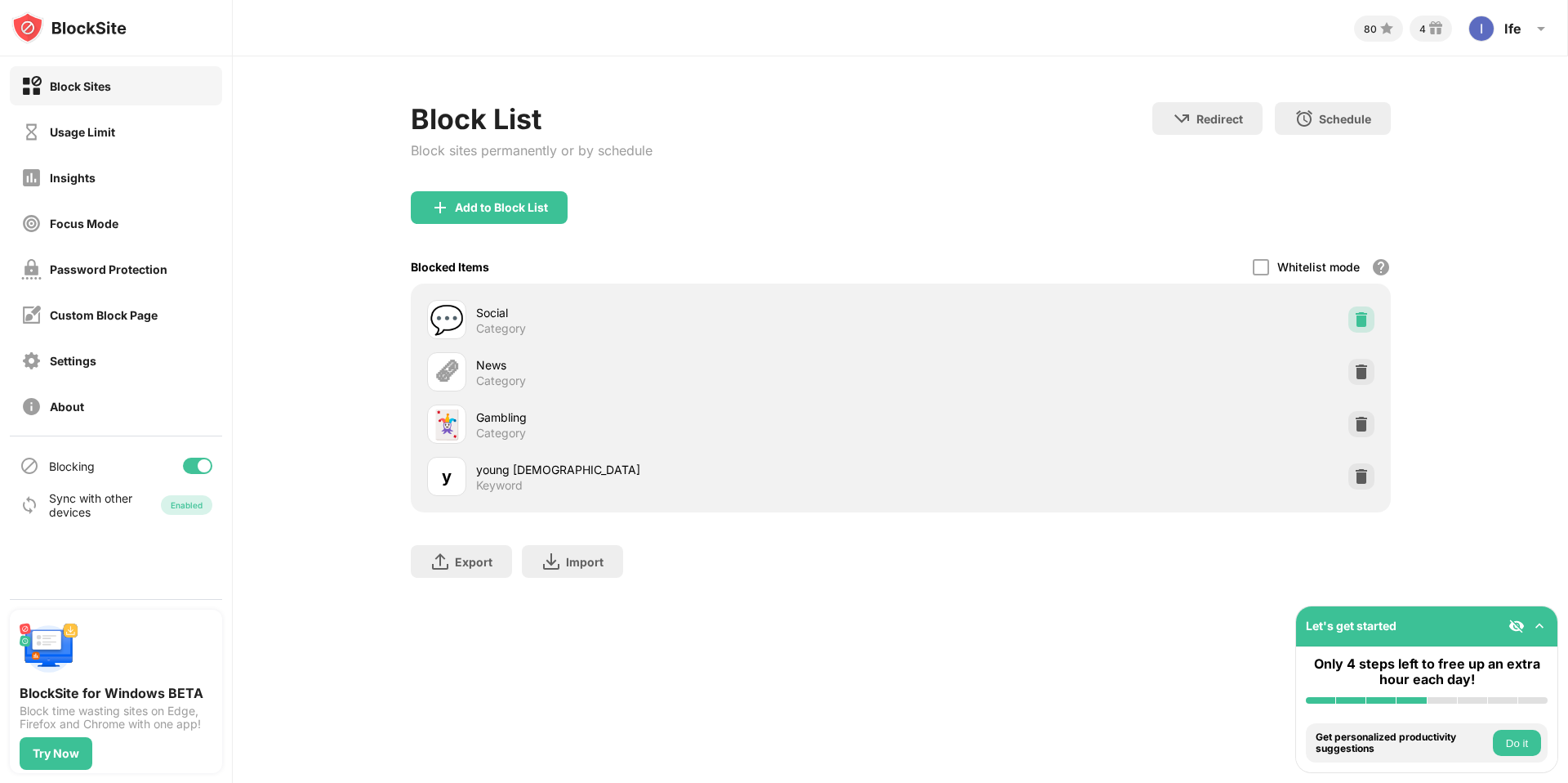
click at [1365, 328] on div at bounding box center [1361, 319] width 26 height 26
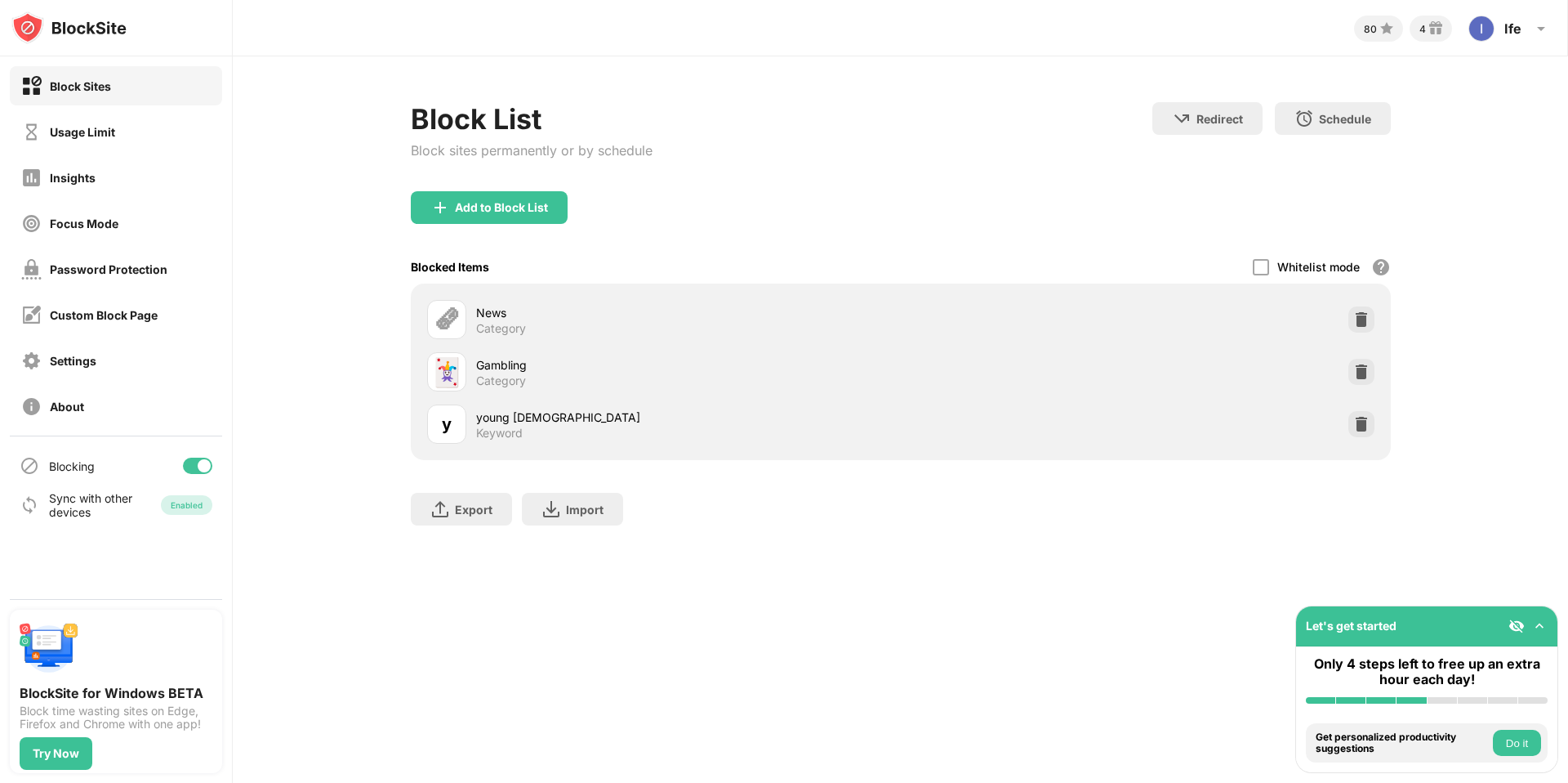
click at [1365, 328] on div at bounding box center [1361, 319] width 26 height 26
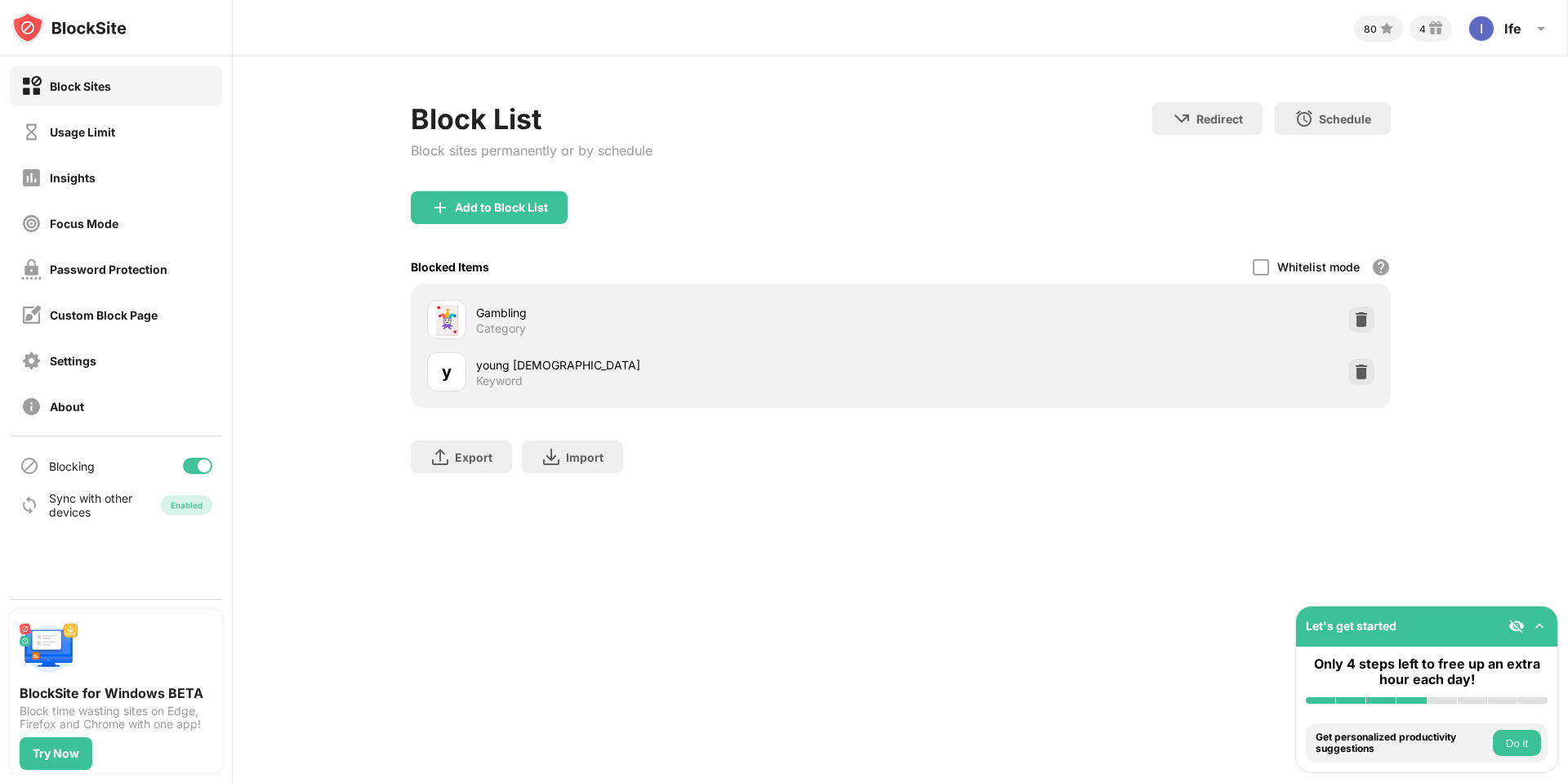
click at [1365, 328] on div at bounding box center [1361, 319] width 26 height 26
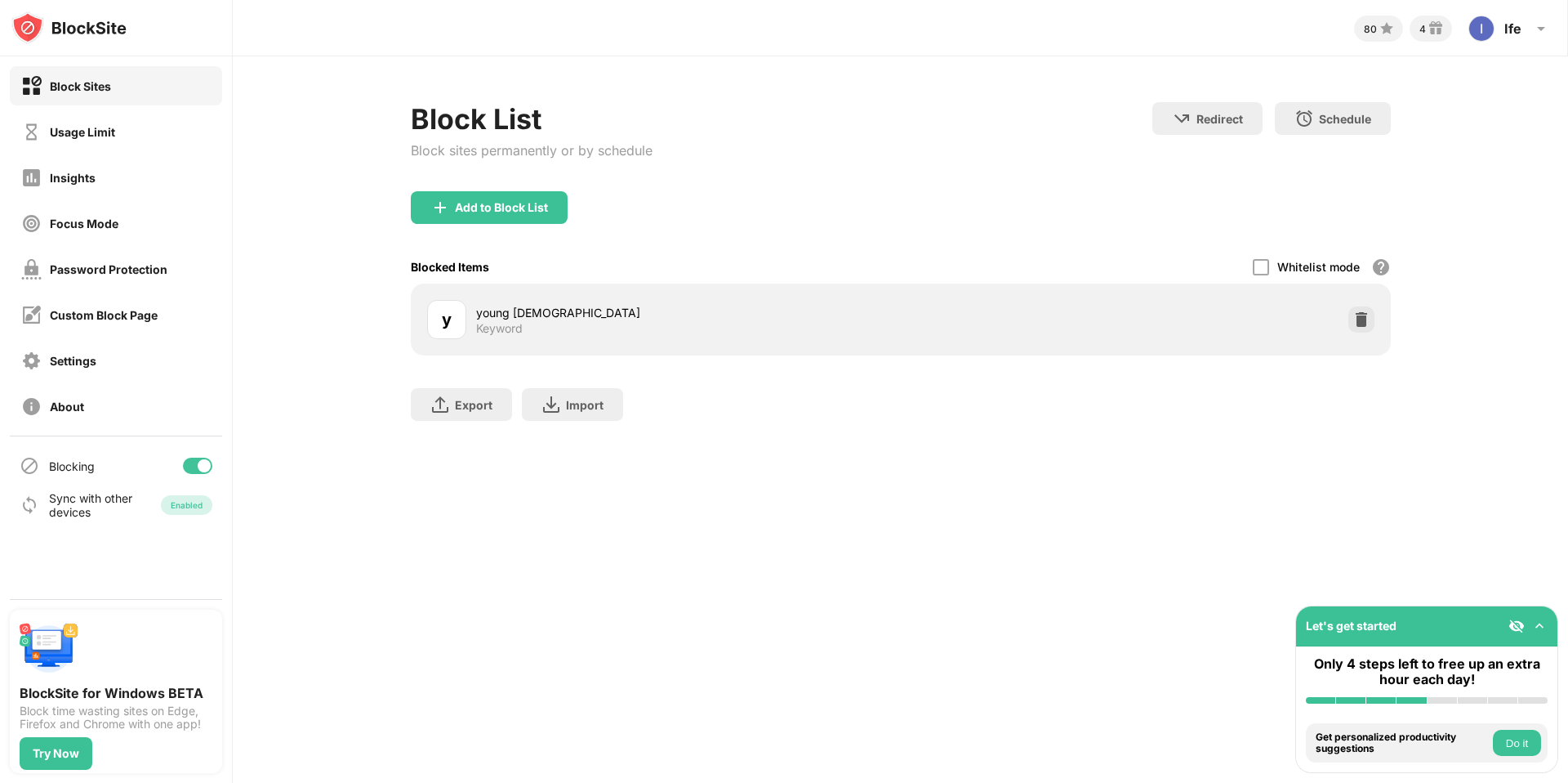
click at [1365, 326] on img at bounding box center [1362, 319] width 16 height 16
